Goal: Task Accomplishment & Management: Manage account settings

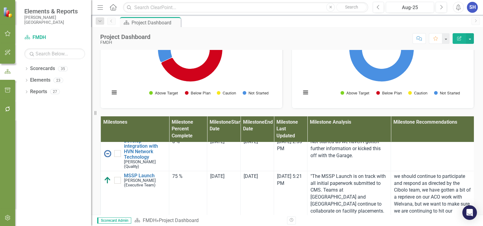
scroll to position [266, 0]
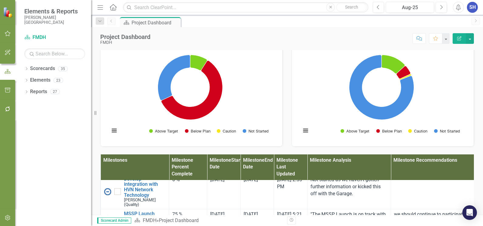
click at [289, 81] on div "Milestone Status Snapshot Loading... Chart Pie chart with 4 slices. Status Snap…" at bounding box center [383, 85] width 192 height 122
click at [97, 5] on icon "Menu" at bounding box center [100, 7] width 8 height 6
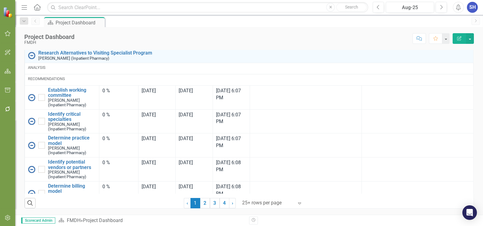
scroll to position [1009, 0]
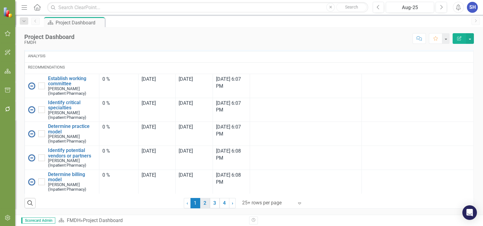
click at [204, 202] on link "2" at bounding box center [205, 203] width 10 height 10
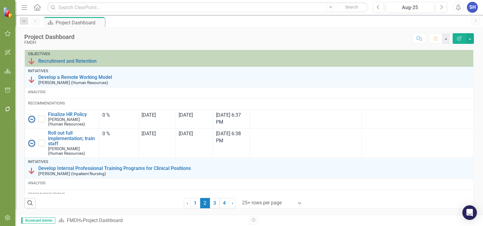
checkbox input "true"
checkbox input "false"
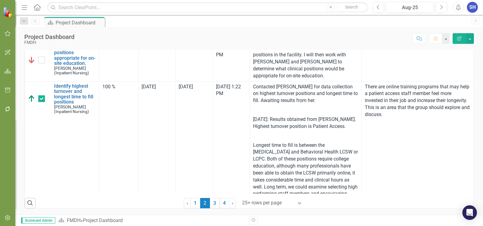
scroll to position [532, 0]
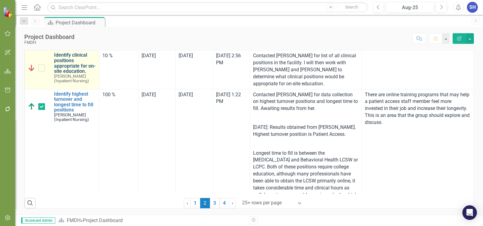
click at [69, 74] on link "Identify clinical positions appropriate for on-site education." at bounding box center [75, 62] width 42 height 21
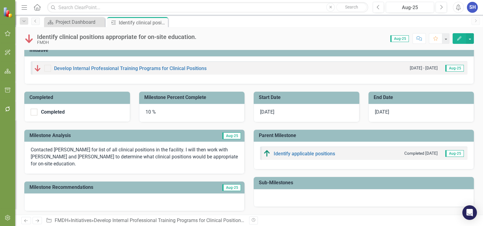
scroll to position [38, 0]
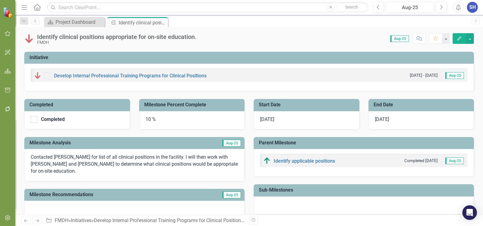
click at [461, 36] on icon "Edit" at bounding box center [459, 38] width 5 height 4
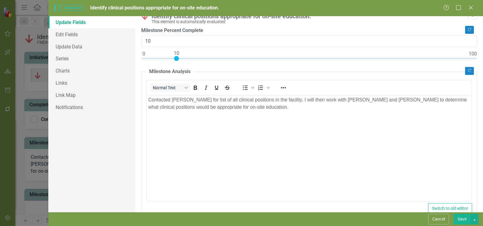
scroll to position [0, 0]
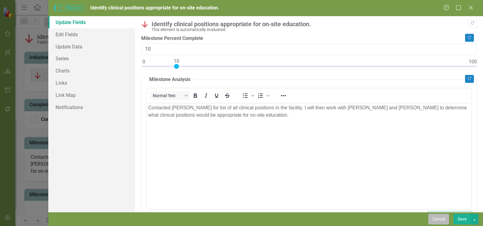
click at [439, 215] on button "Cancel" at bounding box center [439, 218] width 21 height 11
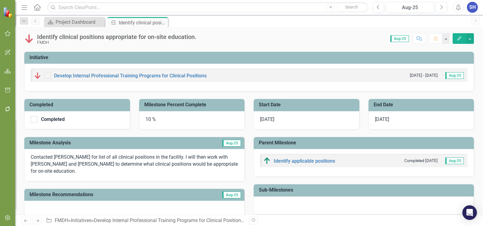
click at [147, 116] on div "10 %" at bounding box center [192, 120] width 106 height 18
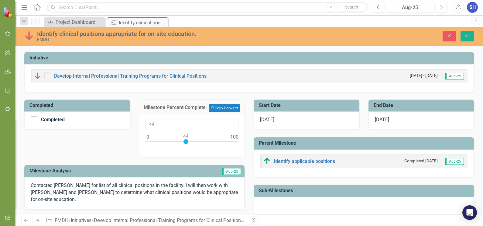
drag, startPoint x: 155, startPoint y: 145, endPoint x: 185, endPoint y: 152, distance: 30.7
click at [185, 152] on div "44" at bounding box center [192, 135] width 106 height 43
type input "10"
drag, startPoint x: 185, startPoint y: 146, endPoint x: 156, endPoint y: 143, distance: 29.6
click at [156, 143] on div at bounding box center [156, 141] width 5 height 5
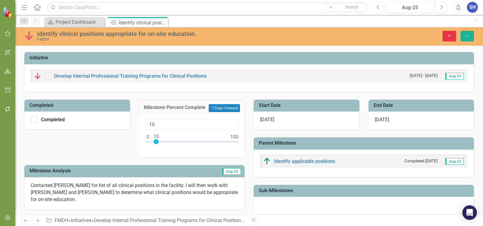
click at [447, 36] on icon "Close" at bounding box center [449, 35] width 5 height 4
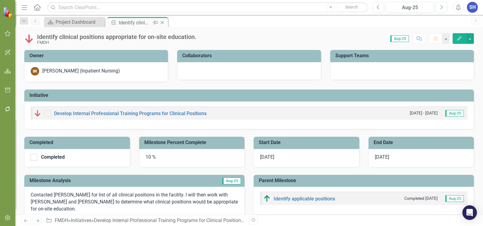
click at [163, 22] on icon at bounding box center [162, 22] width 3 height 3
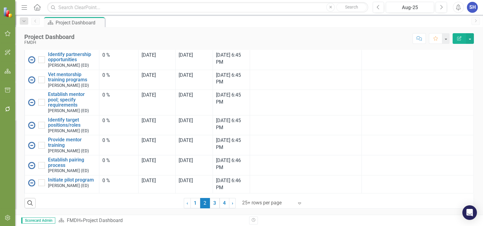
scroll to position [417, 0]
click at [192, 203] on link "1" at bounding box center [196, 203] width 10 height 10
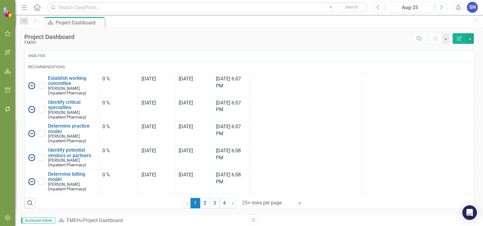
scroll to position [0, 0]
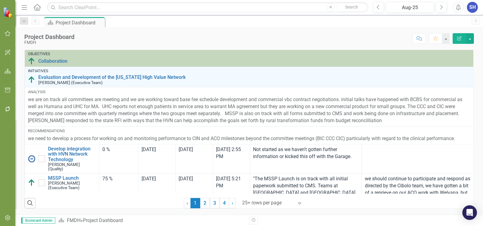
checkbox input "false"
checkbox input "true"
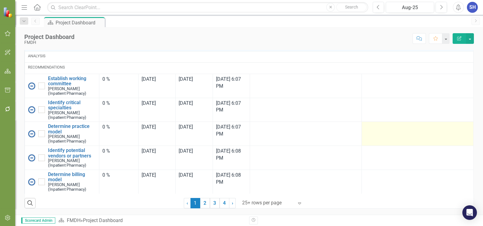
scroll to position [417, 0]
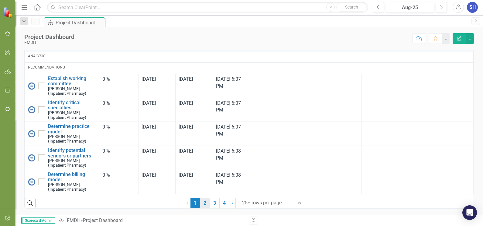
click at [201, 202] on link "2" at bounding box center [205, 203] width 10 height 10
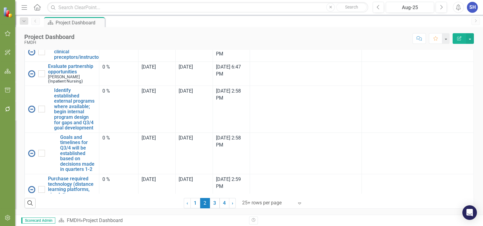
scroll to position [0, 0]
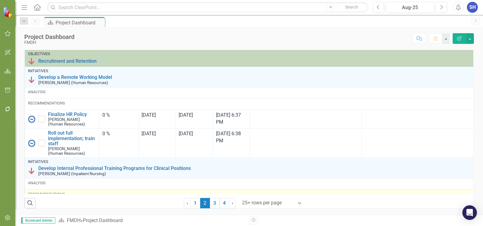
checkbox input "true"
checkbox input "false"
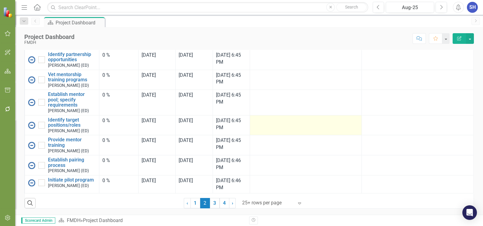
scroll to position [1429, 0]
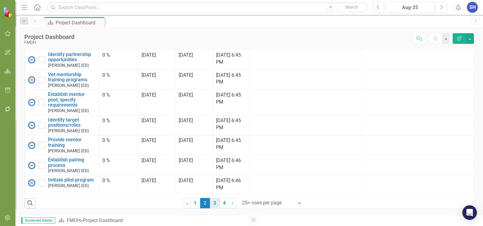
click at [212, 201] on link "3" at bounding box center [215, 203] width 10 height 10
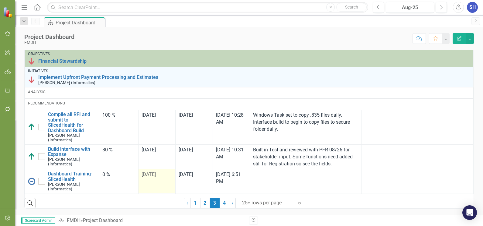
checkbox input "true"
checkbox input "false"
checkbox input "true"
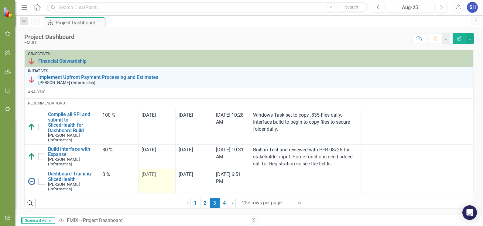
checkbox input "true"
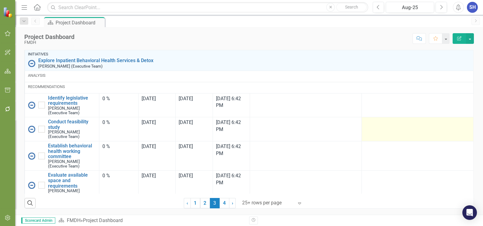
scroll to position [1275, 0]
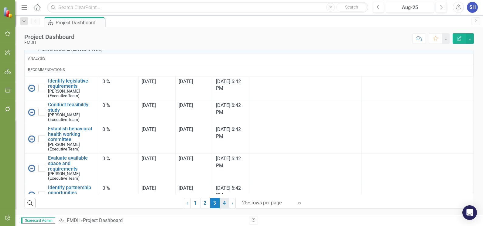
click at [221, 200] on link "4" at bounding box center [225, 203] width 10 height 10
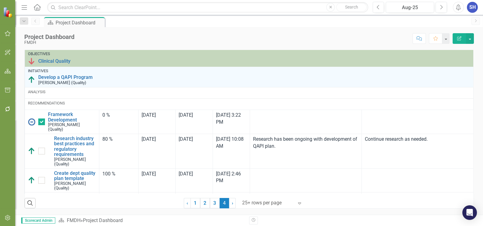
checkbox input "false"
checkbox input "true"
